Goal: Find specific page/section: Find specific page/section

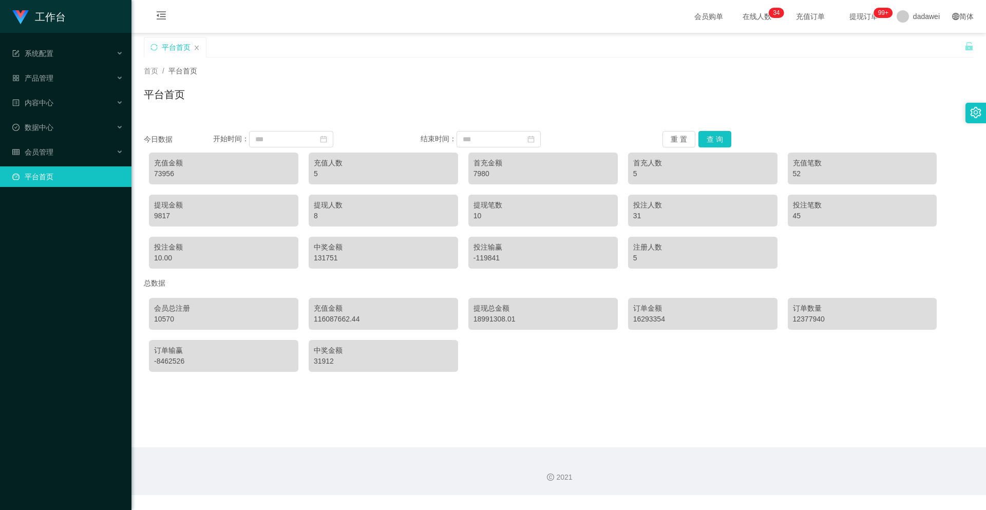
click at [706, 143] on button "查 询" at bounding box center [714, 139] width 33 height 16
click at [43, 158] on div "会员管理" at bounding box center [65, 152] width 131 height 21
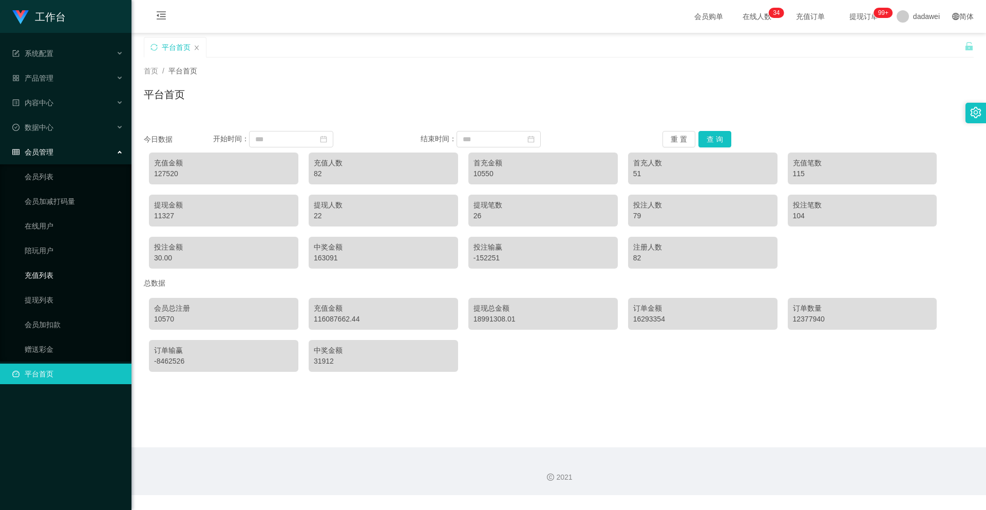
click at [60, 267] on link "充值列表" at bounding box center [74, 275] width 99 height 21
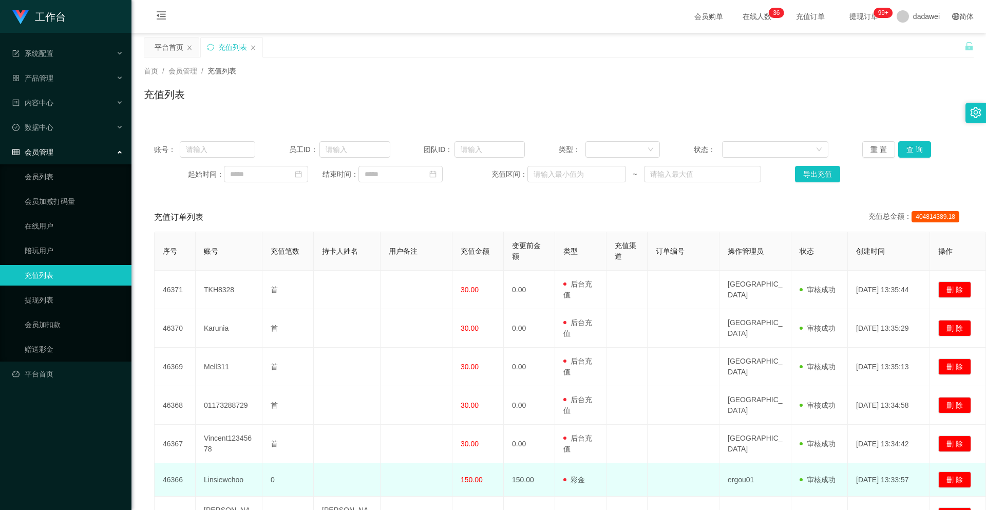
scroll to position [206, 0]
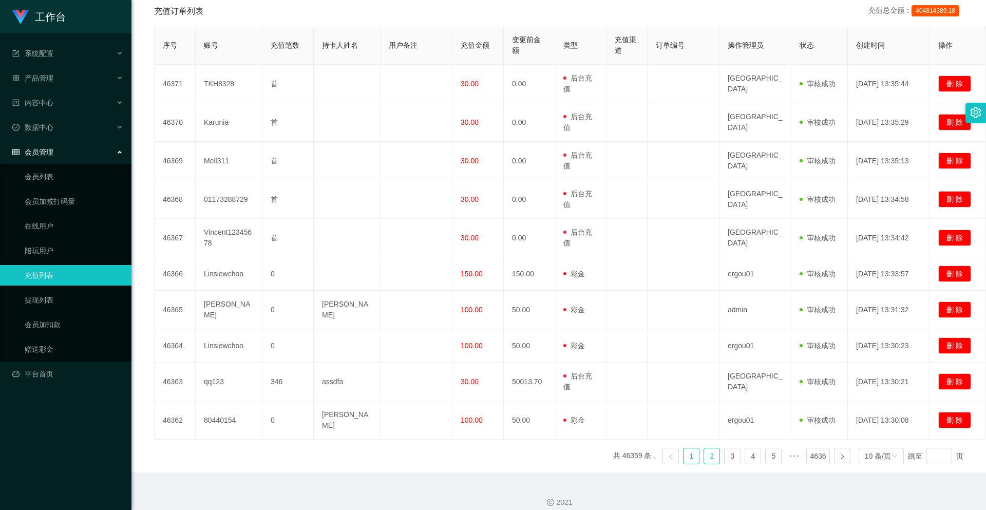
click at [708, 448] on link "2" at bounding box center [711, 455] width 15 height 15
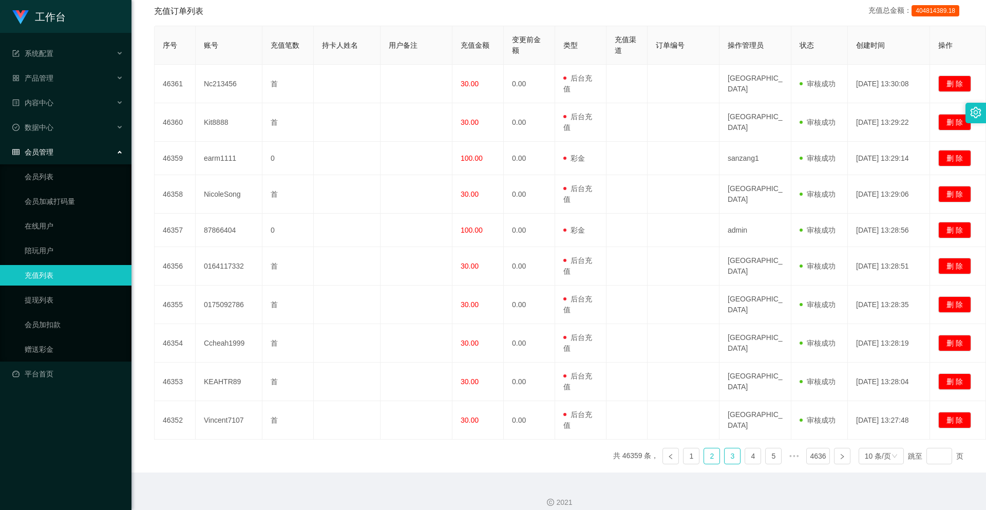
click at [726, 456] on link "3" at bounding box center [731, 455] width 15 height 15
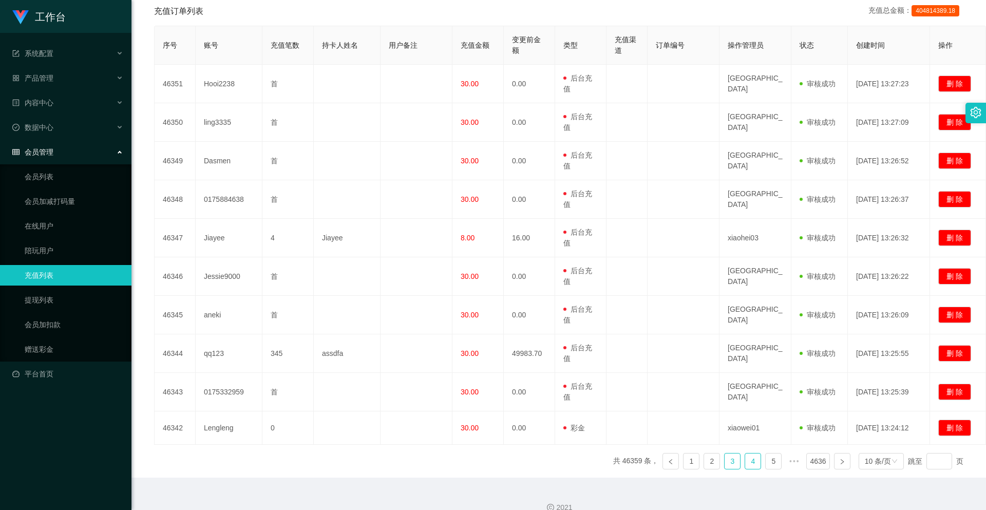
click at [752, 460] on link "4" at bounding box center [752, 460] width 15 height 15
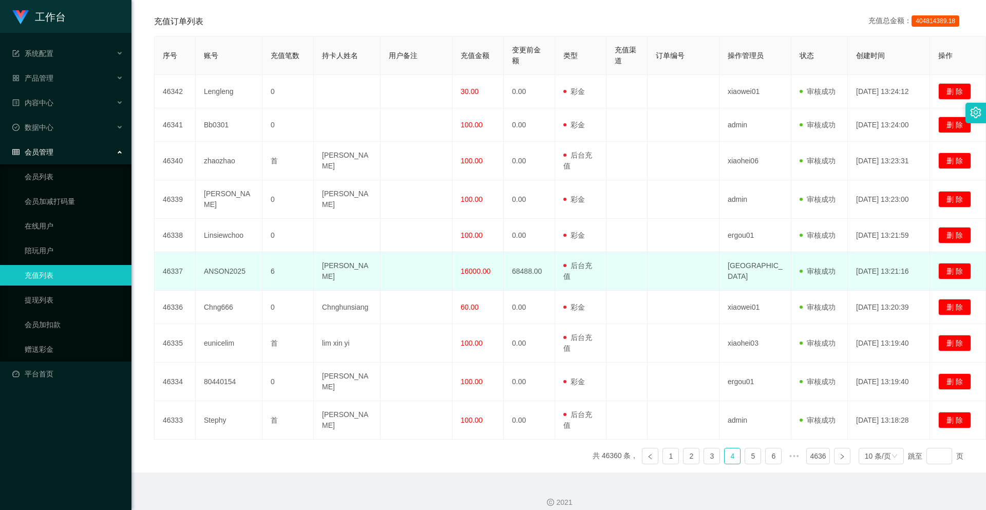
click at [472, 269] on span "16000.00" at bounding box center [475, 271] width 30 height 8
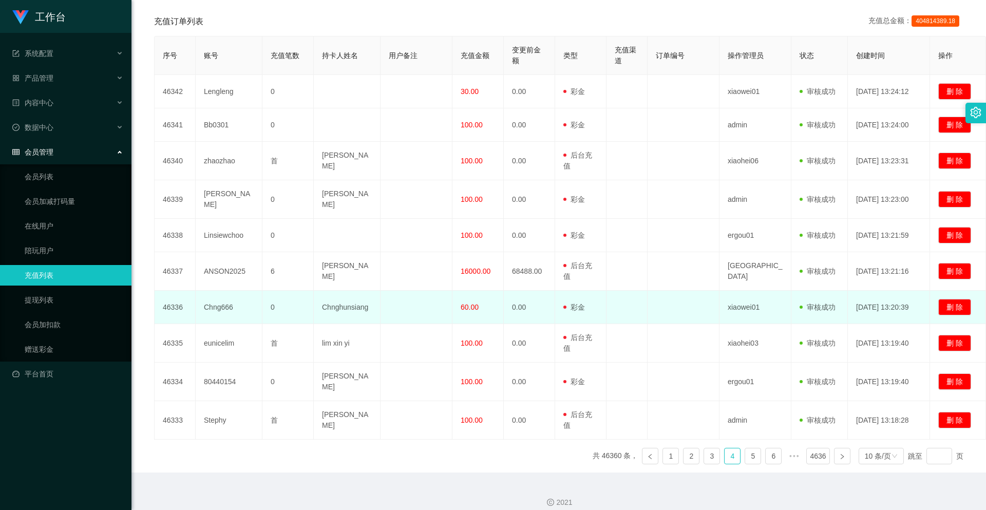
click at [476, 311] on td "60.00" at bounding box center [477, 307] width 51 height 33
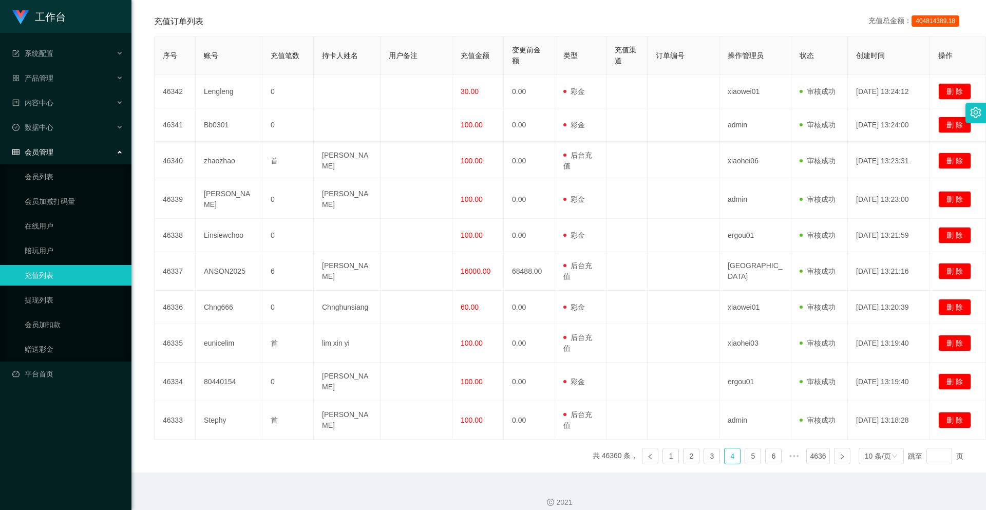
click at [745, 454] on div "序号 账号 充值笔数 持卡人姓名 用户备注 充值金额 变更前金额 类型 充值渠道 订单编号 操作管理员 状态 创建时间 操作 46342 Lengleng 0…" at bounding box center [558, 254] width 809 height 436
click at [745, 448] on link "5" at bounding box center [752, 455] width 15 height 15
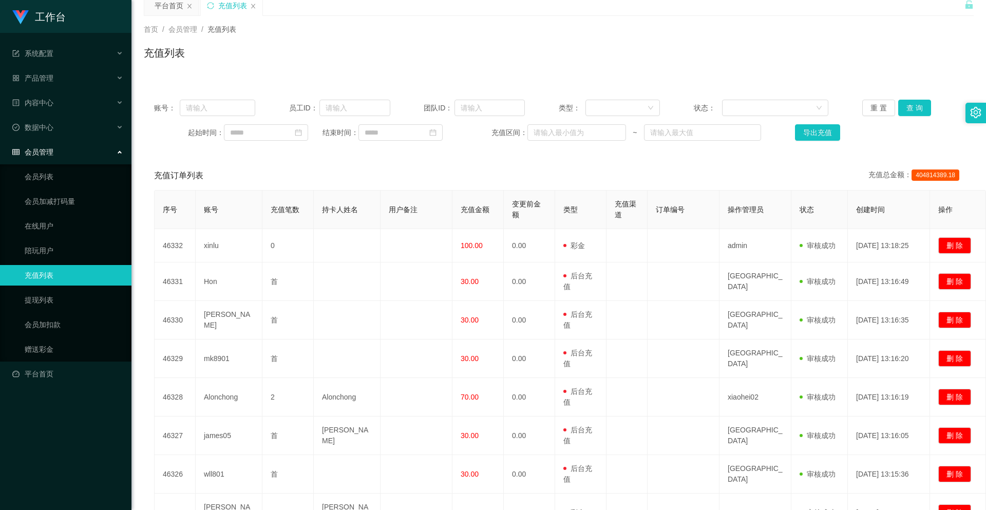
scroll to position [0, 0]
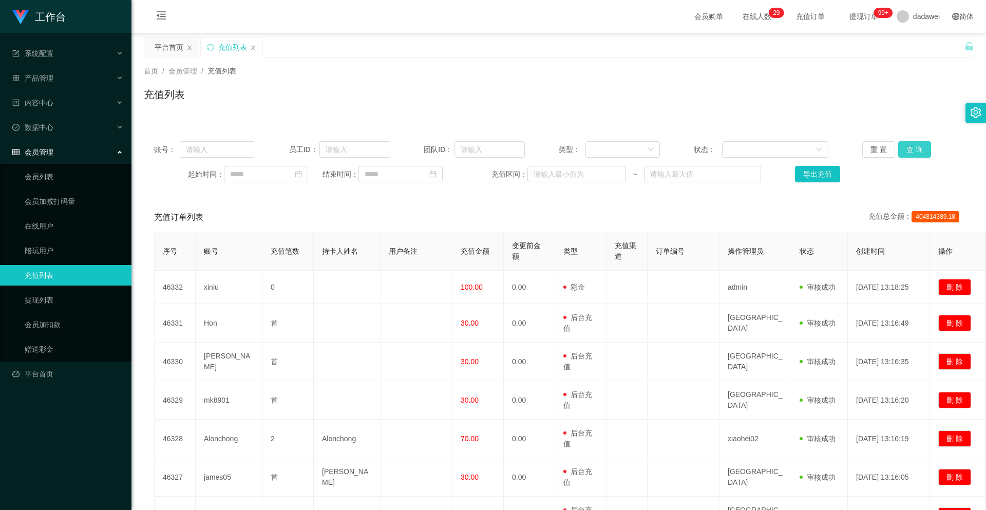
click at [904, 149] on button "查 询" at bounding box center [914, 149] width 33 height 16
